Goal: Task Accomplishment & Management: Manage account settings

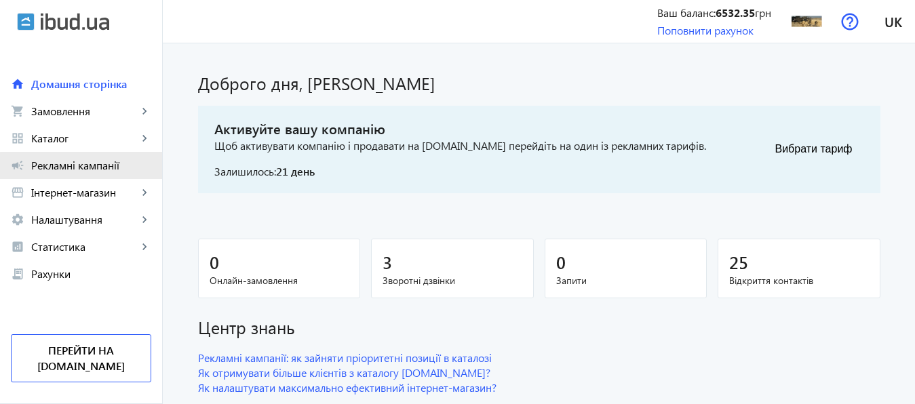
click at [91, 177] on link "campaign Рекламні кампанії" at bounding box center [81, 165] width 162 height 27
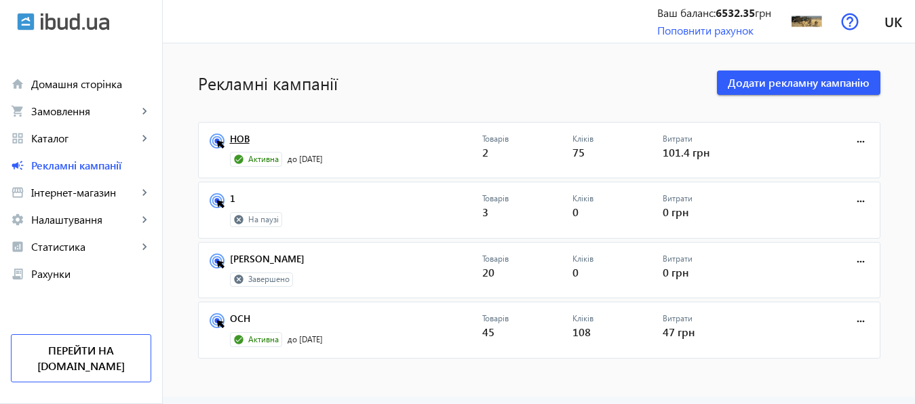
click at [232, 142] on link "НОВ" at bounding box center [356, 143] width 252 height 19
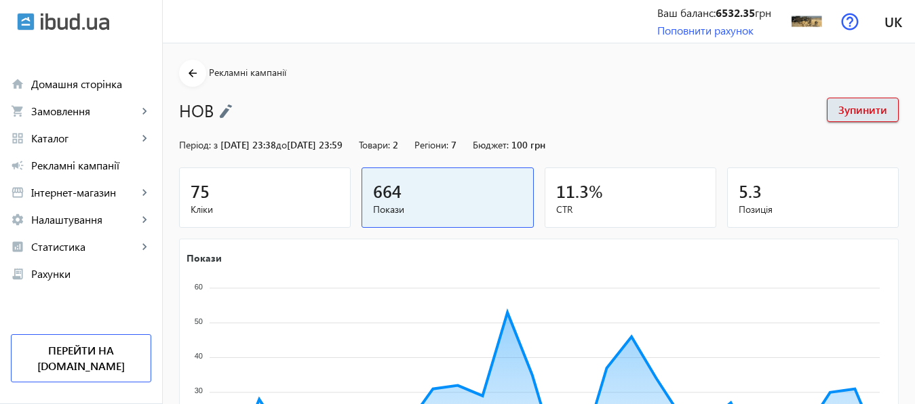
scroll to position [252, 0]
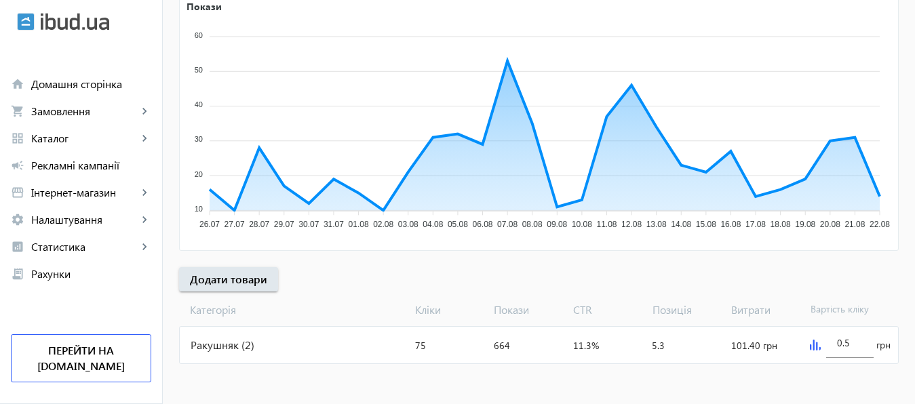
click at [810, 347] on img at bounding box center [815, 345] width 11 height 11
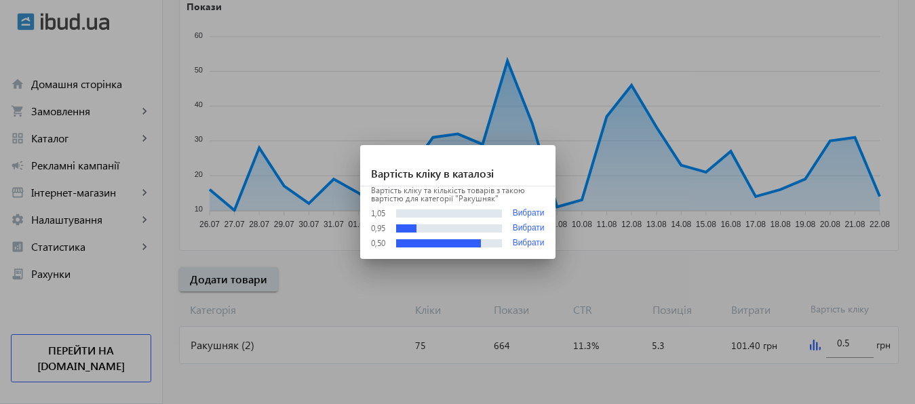
scroll to position [0, 0]
click at [855, 344] on div at bounding box center [457, 202] width 915 height 404
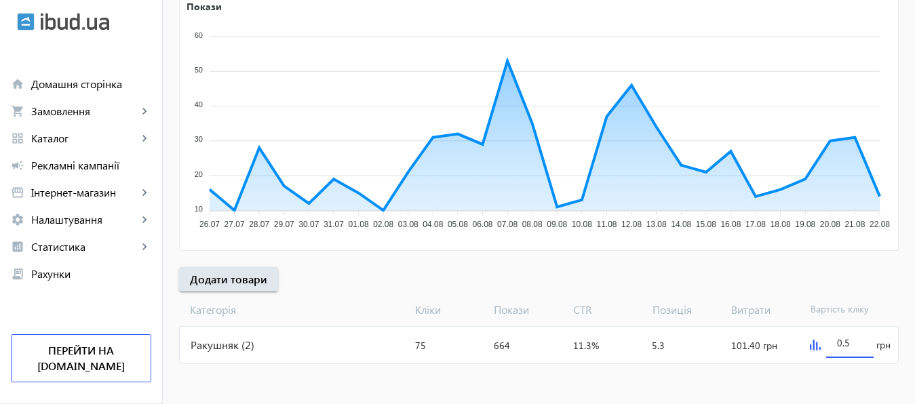
click at [855, 344] on input "0.5" at bounding box center [850, 342] width 26 height 13
type input "2"
click at [838, 374] on mat-sidenav-content "arrow_back Рекламні кампанії НОВ Зупинити Період: з 14.05.2025 23:38 до 31.01.2…" at bounding box center [539, 98] width 752 height 613
click at [851, 338] on input "1" at bounding box center [850, 342] width 26 height 13
click at [838, 375] on mat-sidenav-content "arrow_back Рекламні кампанії НОВ Зупинити Період: з 14.05.2025 23:38 до 31.01.2…" at bounding box center [539, 98] width 752 height 613
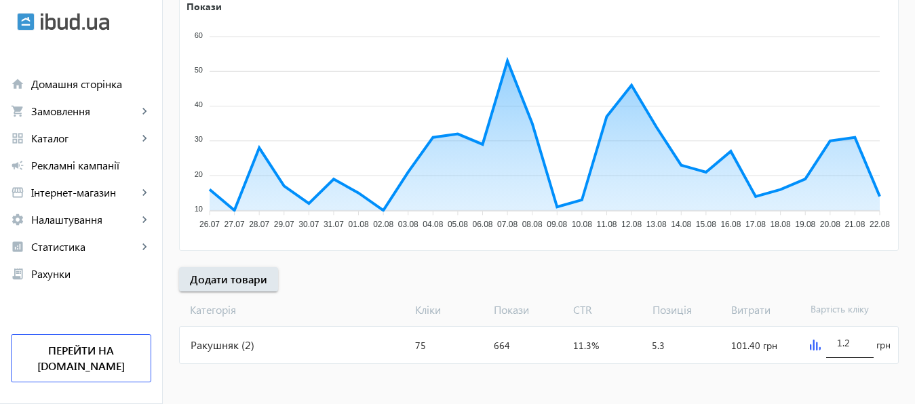
click at [859, 351] on div "1.2" at bounding box center [850, 339] width 26 height 38
type input "1.3"
click at [844, 366] on div at bounding box center [849, 364] width 47 height 12
